Goal: Complete application form: Complete application form

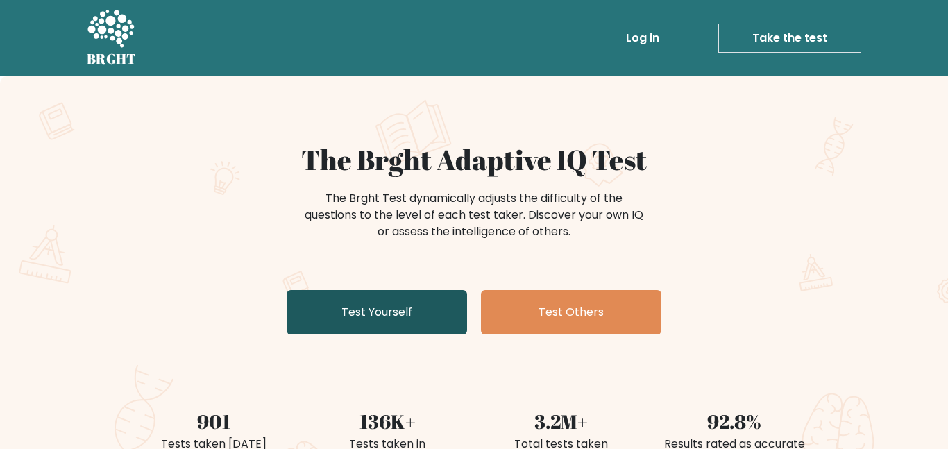
click at [411, 309] on link "Test Yourself" at bounding box center [377, 312] width 180 height 44
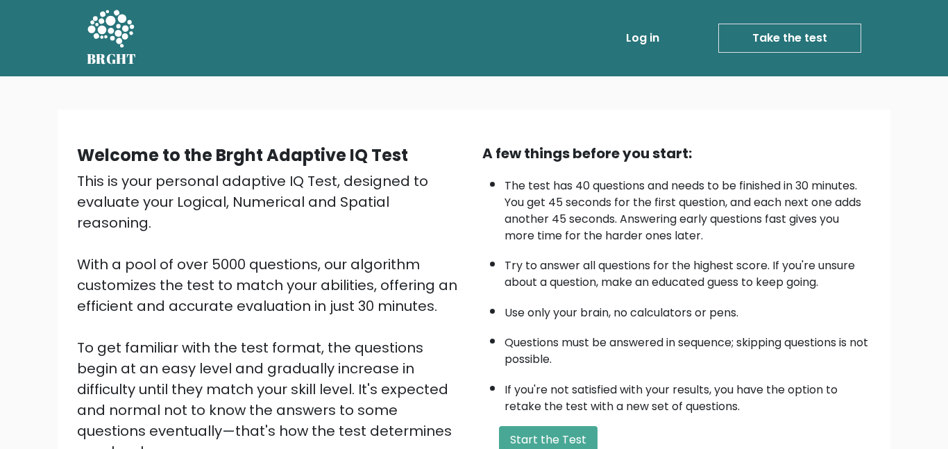
scroll to position [187, 0]
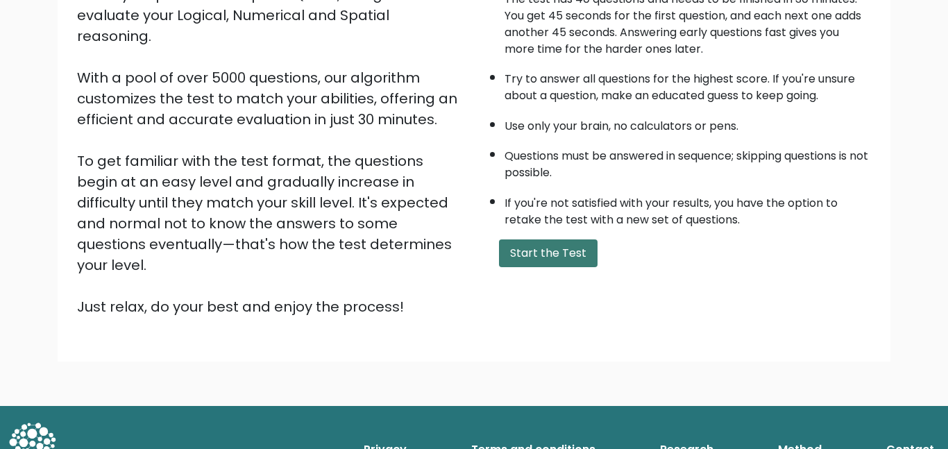
click at [558, 254] on button "Start the Test" at bounding box center [548, 253] width 99 height 28
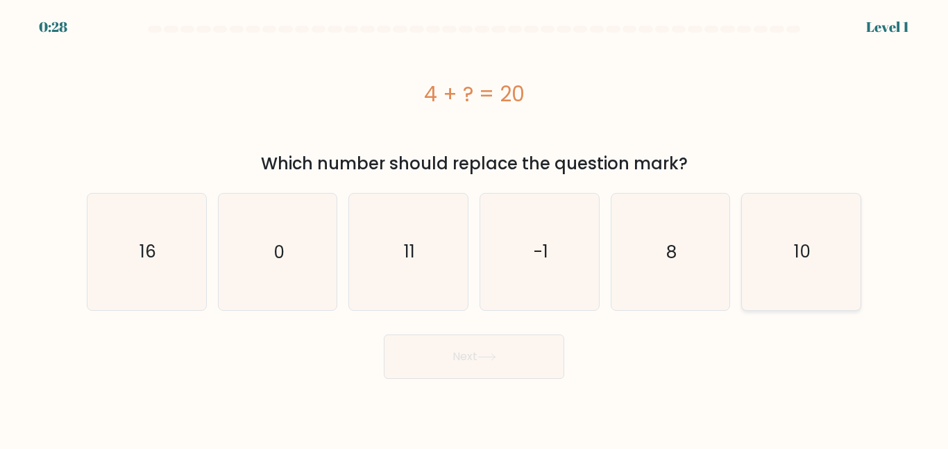
click at [805, 288] on icon "10" at bounding box center [801, 252] width 116 height 116
click at [475, 228] on input "f. 10" at bounding box center [474, 226] width 1 height 3
radio input "true"
click at [527, 347] on button "Next" at bounding box center [474, 356] width 180 height 44
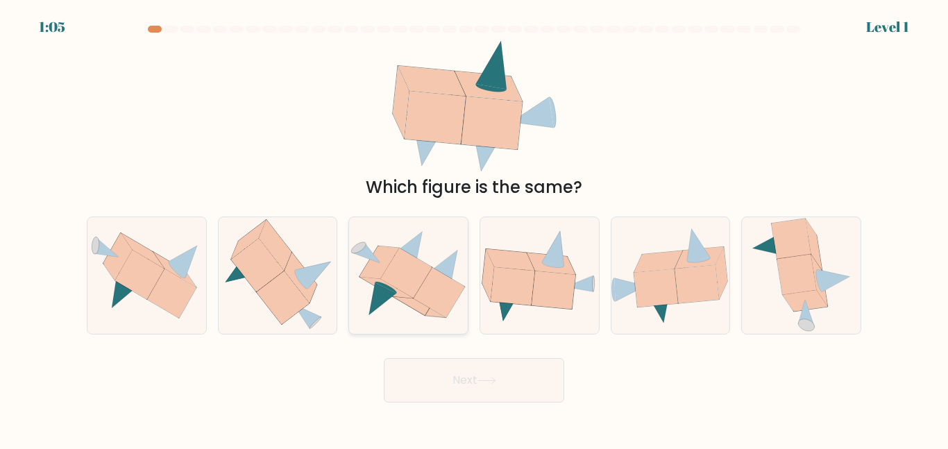
click at [410, 257] on icon at bounding box center [406, 273] width 51 height 50
click at [474, 228] on input "c." at bounding box center [474, 226] width 1 height 3
radio input "true"
click at [407, 386] on button "Next" at bounding box center [474, 380] width 180 height 44
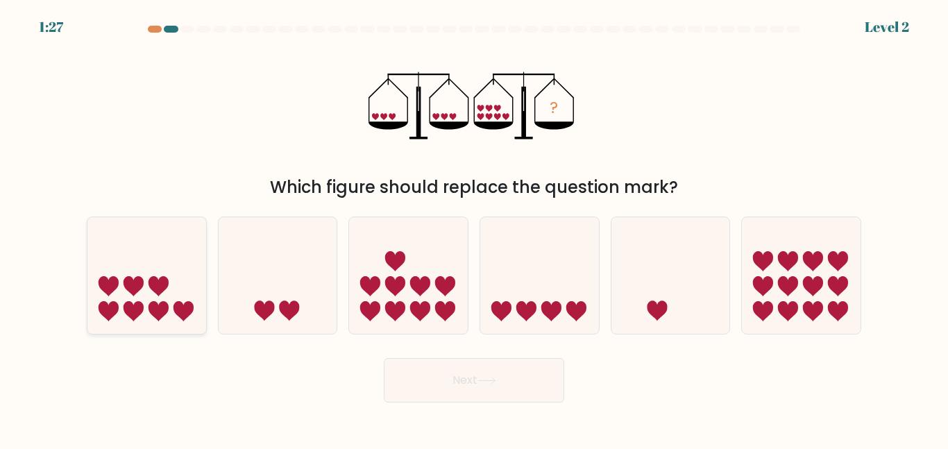
click at [133, 259] on icon at bounding box center [146, 275] width 119 height 98
click at [474, 228] on input "a." at bounding box center [474, 226] width 1 height 3
radio input "true"
click at [447, 368] on button "Next" at bounding box center [474, 380] width 180 height 44
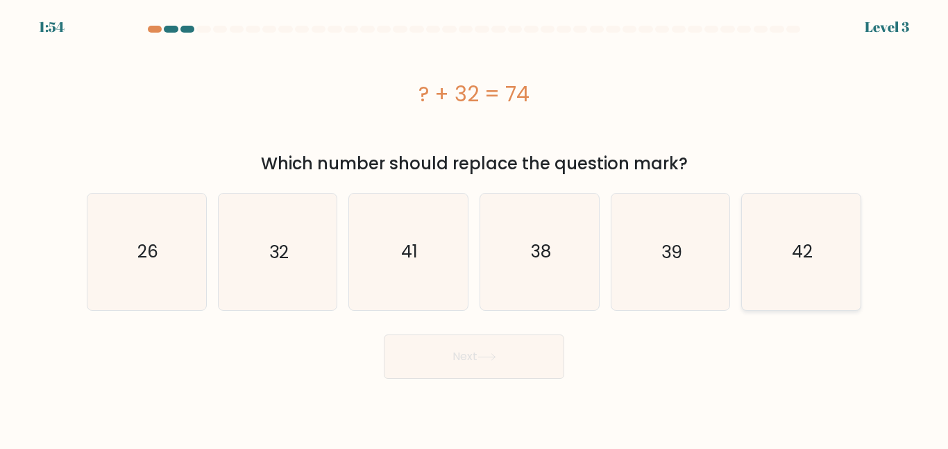
click at [742, 266] on div "42" at bounding box center [801, 251] width 120 height 117
click at [475, 228] on input "f. 42" at bounding box center [474, 226] width 1 height 3
radio input "true"
click at [509, 377] on button "Next" at bounding box center [474, 356] width 180 height 44
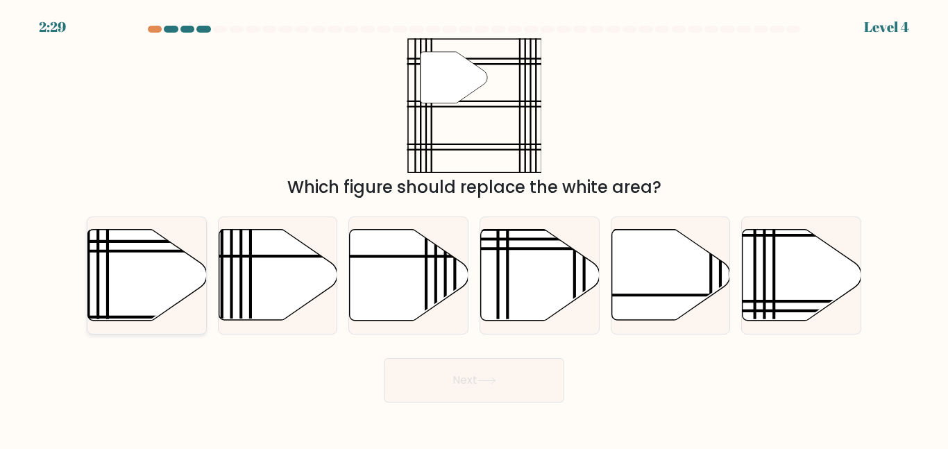
click at [157, 268] on icon at bounding box center [147, 275] width 119 height 91
click at [474, 228] on input "a." at bounding box center [474, 226] width 1 height 3
radio input "true"
click at [443, 361] on button "Next" at bounding box center [474, 380] width 180 height 44
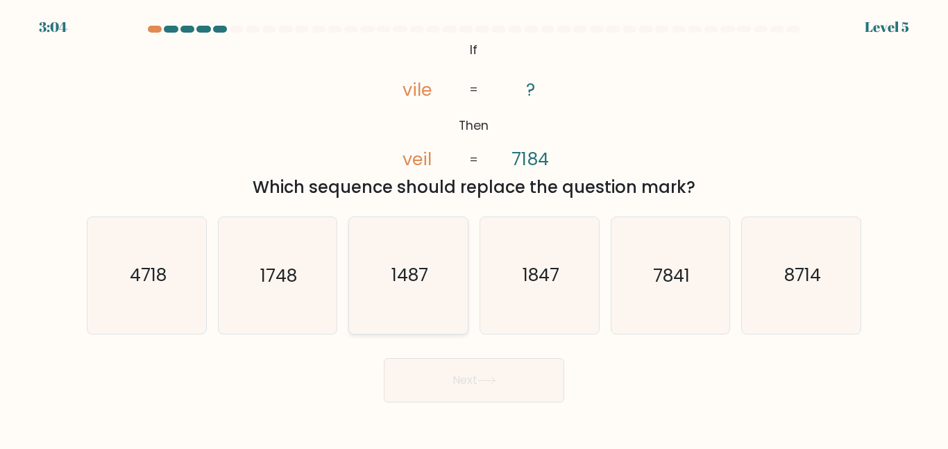
click at [432, 309] on icon "1487" at bounding box center [408, 275] width 116 height 116
click at [474, 228] on input "c. 1487" at bounding box center [474, 226] width 1 height 3
radio input "true"
